Goal: Task Accomplishment & Management: Manage account settings

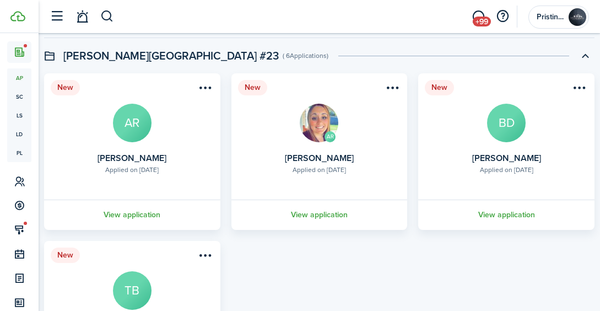
scroll to position [77, 0]
click at [302, 214] on link "View application" at bounding box center [320, 215] width 180 height 30
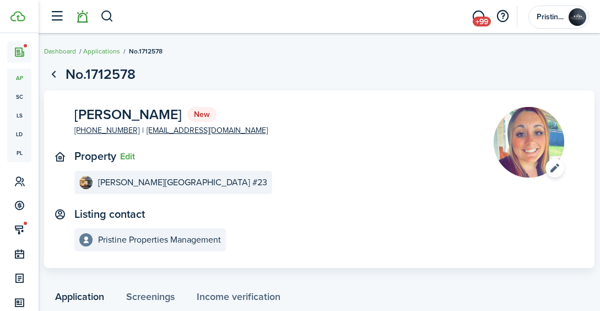
click at [84, 19] on link at bounding box center [82, 17] width 21 height 28
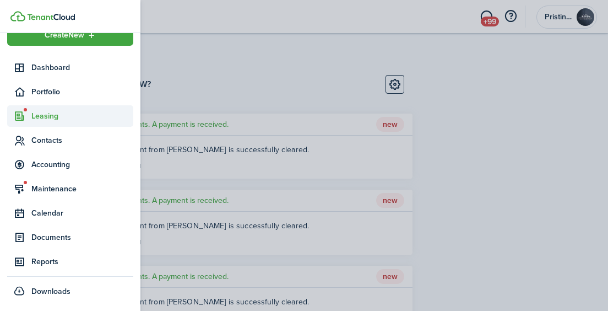
click at [47, 115] on span "Leasing" at bounding box center [82, 116] width 102 height 12
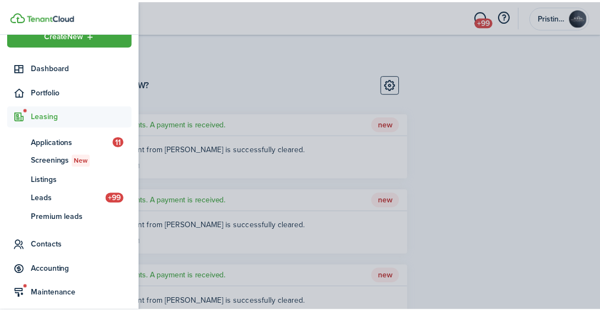
scroll to position [84, 0]
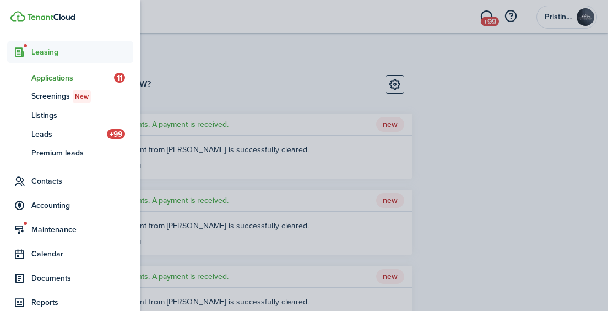
click at [57, 79] on span "Applications" at bounding box center [72, 78] width 83 height 12
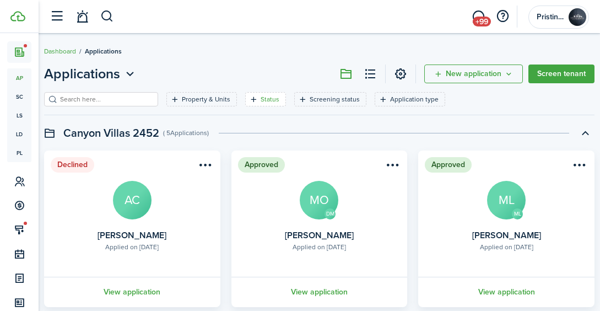
click at [261, 95] on filter-tag-label "Status" at bounding box center [270, 99] width 19 height 10
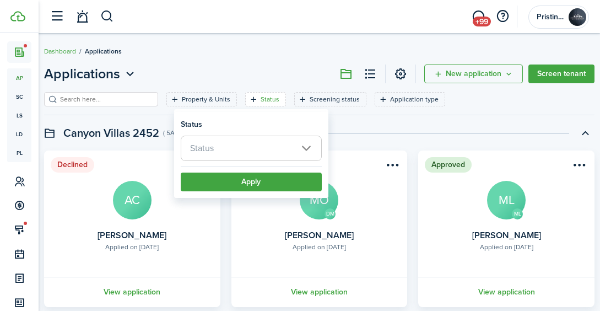
click at [236, 151] on span "Status" at bounding box center [251, 148] width 140 height 24
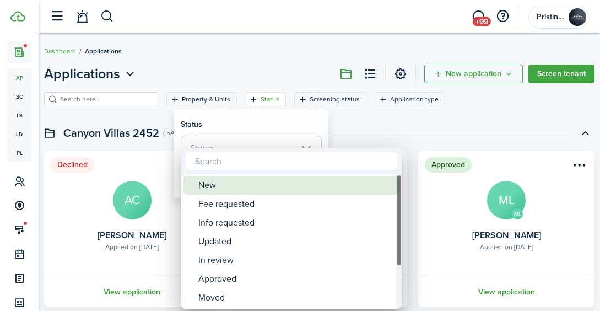
click at [233, 179] on div "New" at bounding box center [295, 185] width 195 height 19
type input "New"
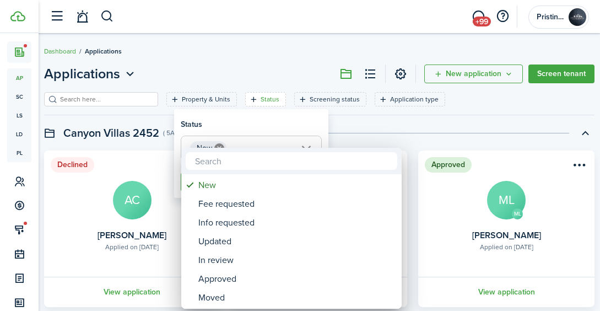
click at [347, 131] on div at bounding box center [300, 155] width 776 height 487
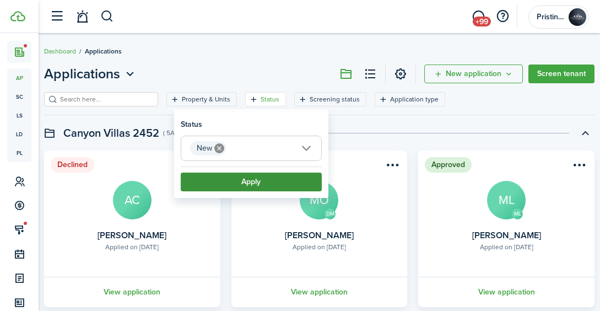
click at [291, 175] on button "Apply" at bounding box center [251, 181] width 141 height 19
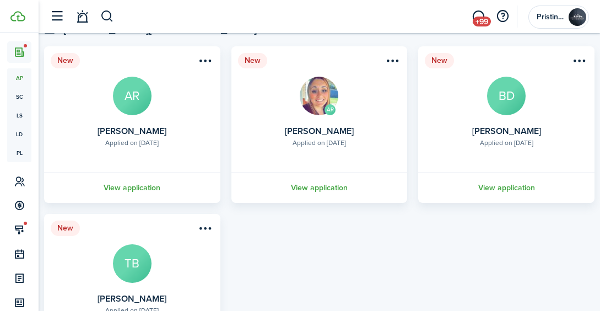
scroll to position [105, 0]
click at [319, 186] on link "View application" at bounding box center [320, 187] width 180 height 30
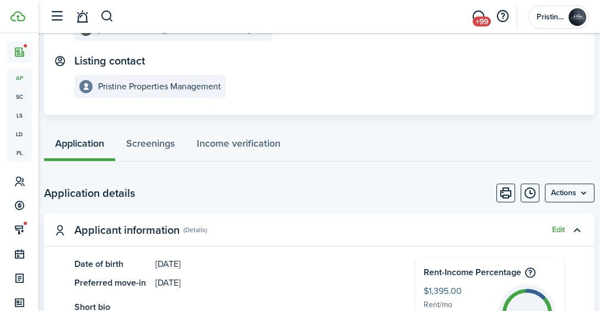
scroll to position [153, 0]
click at [86, 21] on link at bounding box center [82, 17] width 21 height 28
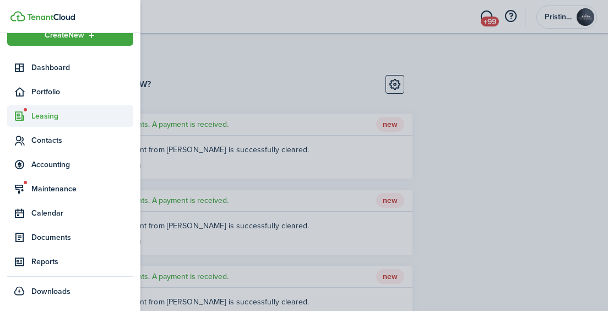
click at [49, 115] on span "Leasing" at bounding box center [82, 116] width 102 height 12
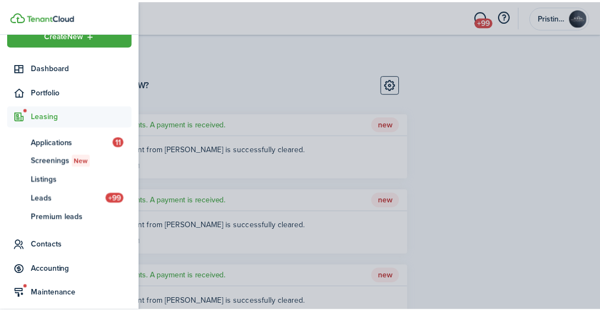
scroll to position [84, 0]
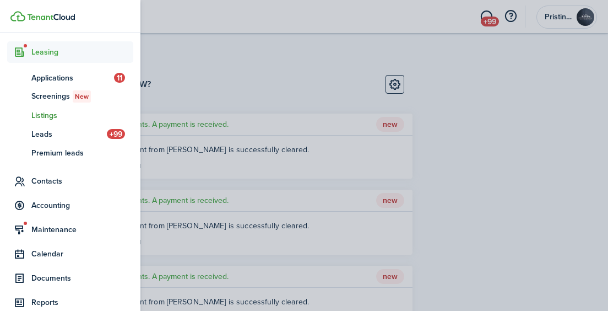
click at [52, 115] on span "Listings" at bounding box center [82, 116] width 102 height 12
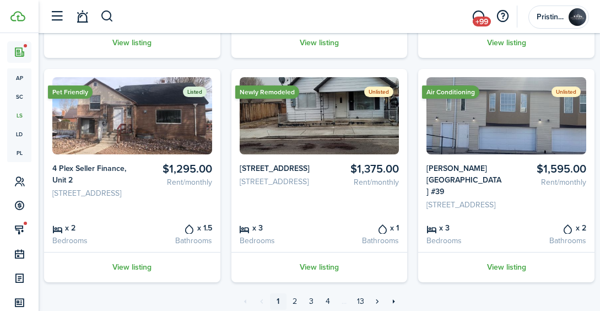
scroll to position [801, 0]
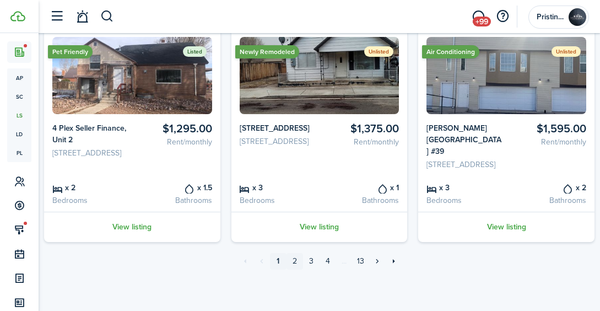
click at [294, 265] on link "2" at bounding box center [294, 261] width 17 height 17
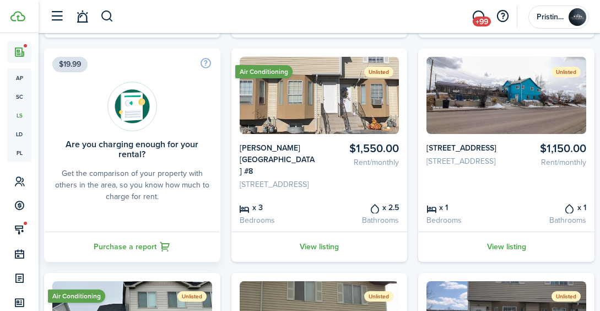
scroll to position [288, 0]
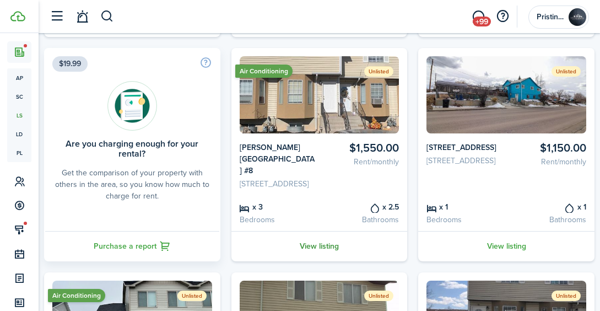
click at [319, 261] on link "View listing" at bounding box center [319, 246] width 176 height 30
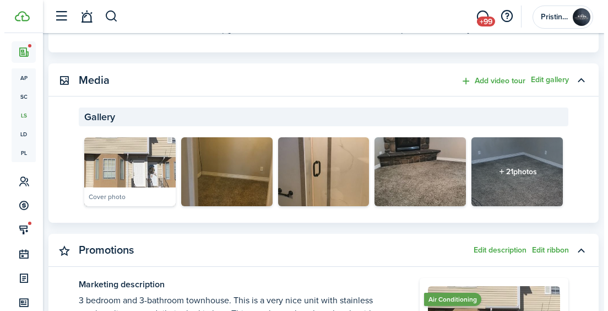
scroll to position [437, 0]
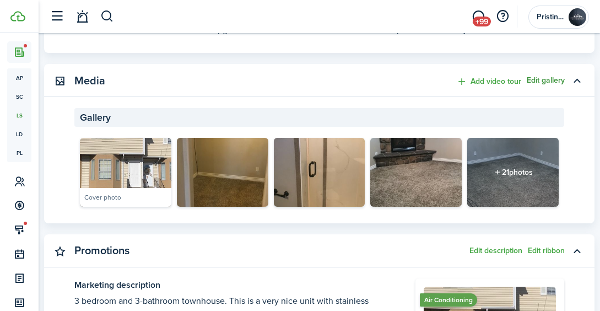
click at [540, 80] on button "Edit gallery" at bounding box center [546, 80] width 38 height 9
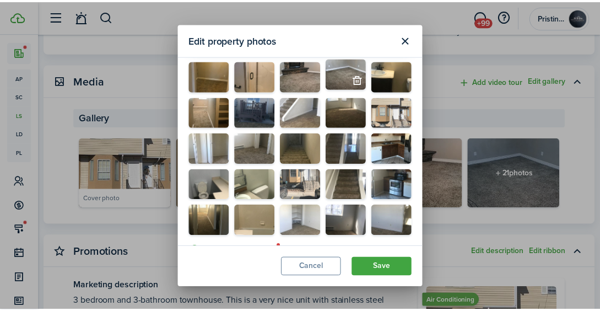
scroll to position [170, 0]
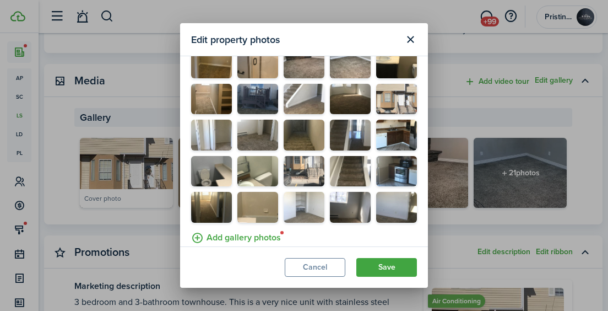
click at [247, 228] on label "Add gallery photos" at bounding box center [236, 236] width 90 height 17
click at [191, 228] on input "Add gallery photos" at bounding box center [191, 228] width 0 height 0
click at [378, 263] on button "Save" at bounding box center [386, 267] width 61 height 19
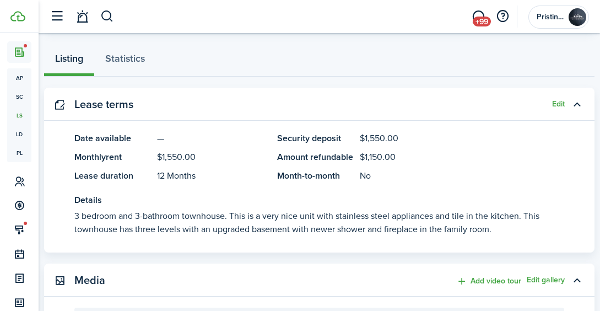
scroll to position [237, 0]
click at [557, 105] on button "Edit" at bounding box center [558, 104] width 13 height 9
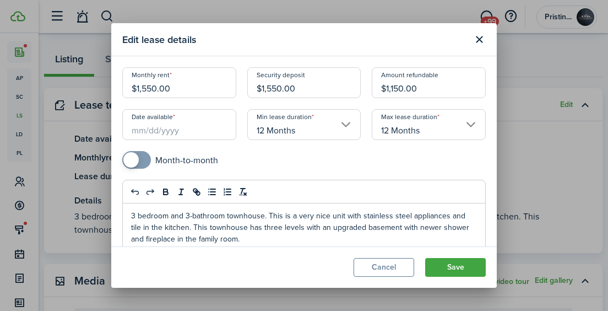
click at [172, 88] on input "$1,550.00" at bounding box center [179, 82] width 114 height 31
type input "$1,575.00"
click at [278, 88] on input "$1,550.00" at bounding box center [304, 82] width 114 height 31
type input "$1,575.00"
click at [361, 94] on div "Security deposit $1,575.00" at bounding box center [304, 88] width 125 height 42
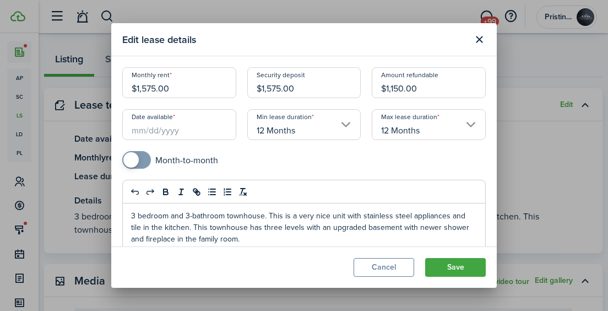
click at [398, 88] on input "$1,150.00" at bounding box center [429, 82] width 114 height 31
click at [201, 128] on input "Date available" at bounding box center [179, 124] width 114 height 31
type input "$1,175.00"
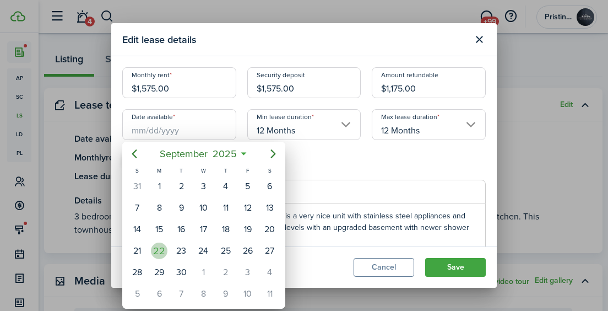
click at [164, 247] on div "22" at bounding box center [159, 250] width 17 height 17
type input "[DATE]"
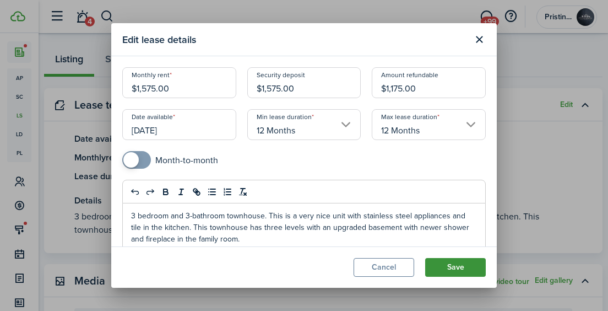
click at [442, 267] on button "Save" at bounding box center [455, 267] width 61 height 19
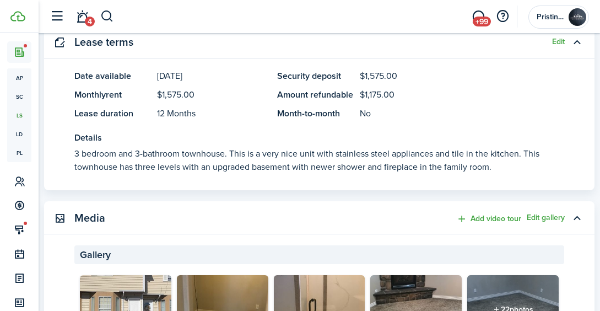
scroll to position [301, 0]
drag, startPoint x: 74, startPoint y: 154, endPoint x: 507, endPoint y: 183, distance: 434.0
click at [507, 183] on panel-main-body "Date available [DATE] Monthly rent $1,575.00 Lease duration 12 Months Security …" at bounding box center [319, 129] width 550 height 121
copy p "3 bedroom and 3-bathroom townhouse. This is a very nice unit with stainless ste…"
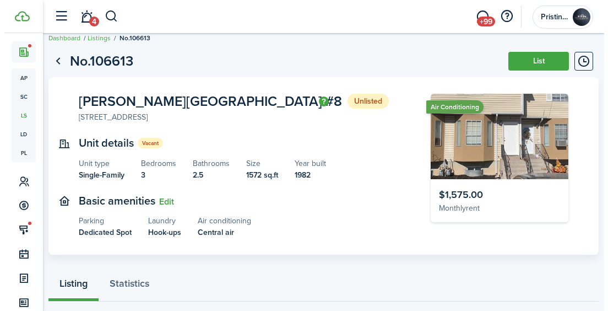
scroll to position [0, 0]
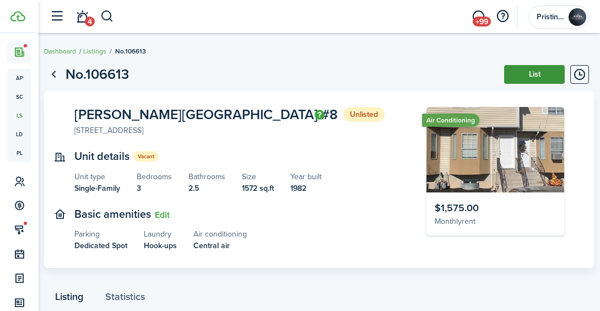
click at [517, 79] on button "List" at bounding box center [534, 74] width 61 height 19
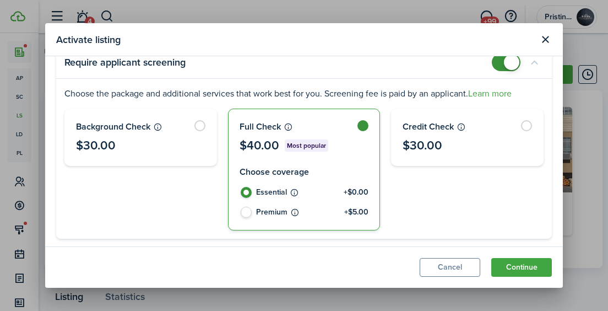
scroll to position [88, 0]
checkbox input "false"
click at [504, 62] on span at bounding box center [511, 61] width 15 height 15
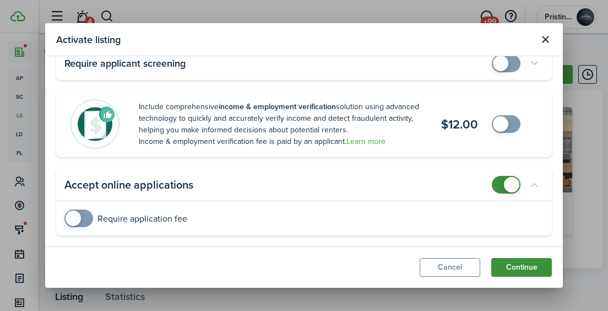
click at [509, 266] on button "Continue" at bounding box center [521, 267] width 61 height 19
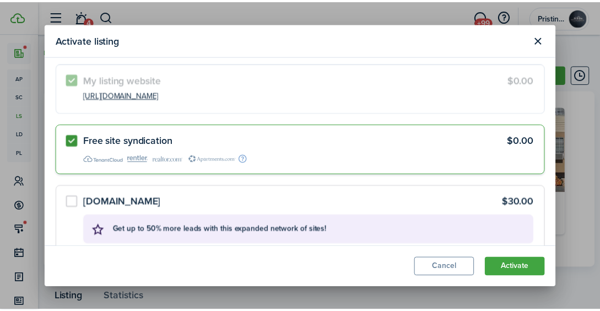
scroll to position [4, 0]
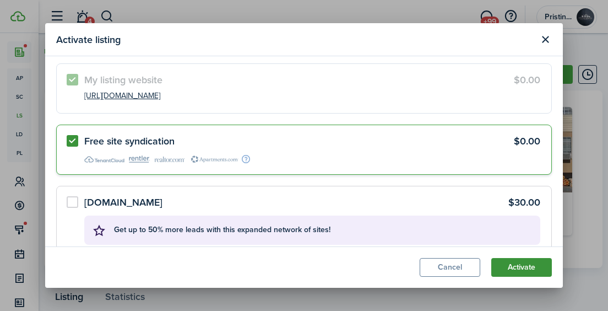
click at [504, 268] on button "Activate" at bounding box center [521, 267] width 61 height 19
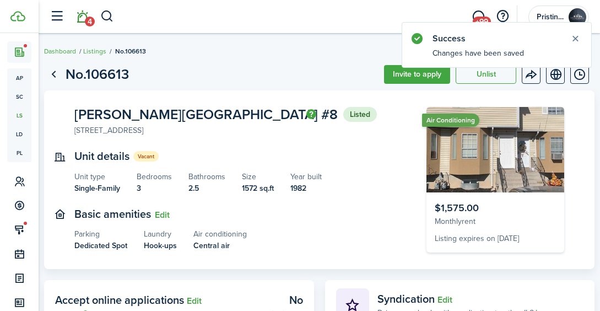
click at [83, 18] on link "4" at bounding box center [82, 17] width 21 height 28
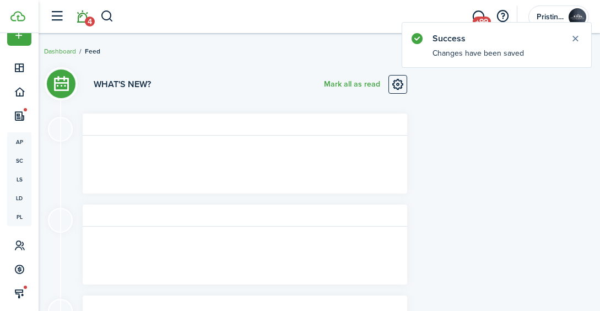
scroll to position [20, 0]
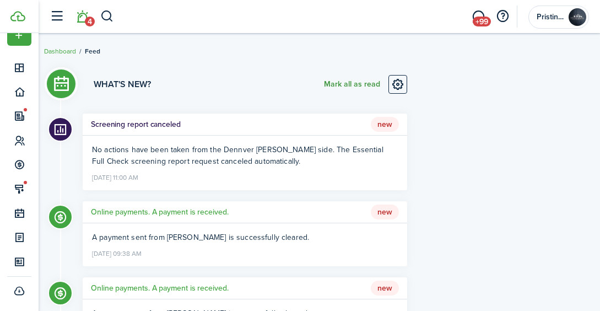
click at [339, 86] on button "Mark all as read" at bounding box center [352, 84] width 56 height 19
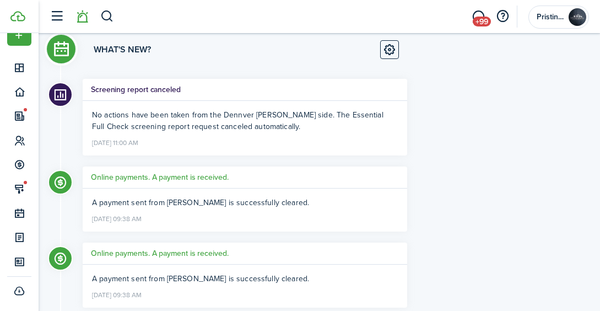
scroll to position [35, 0]
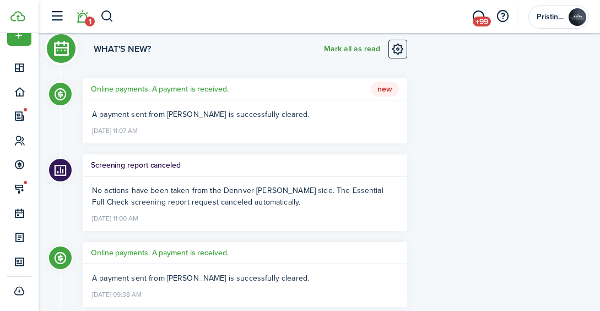
click at [348, 46] on button "Mark all as read" at bounding box center [352, 49] width 56 height 19
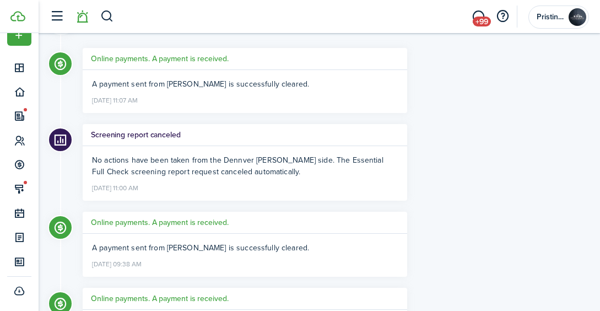
scroll to position [66, 0]
